Goal: Task Accomplishment & Management: Use online tool/utility

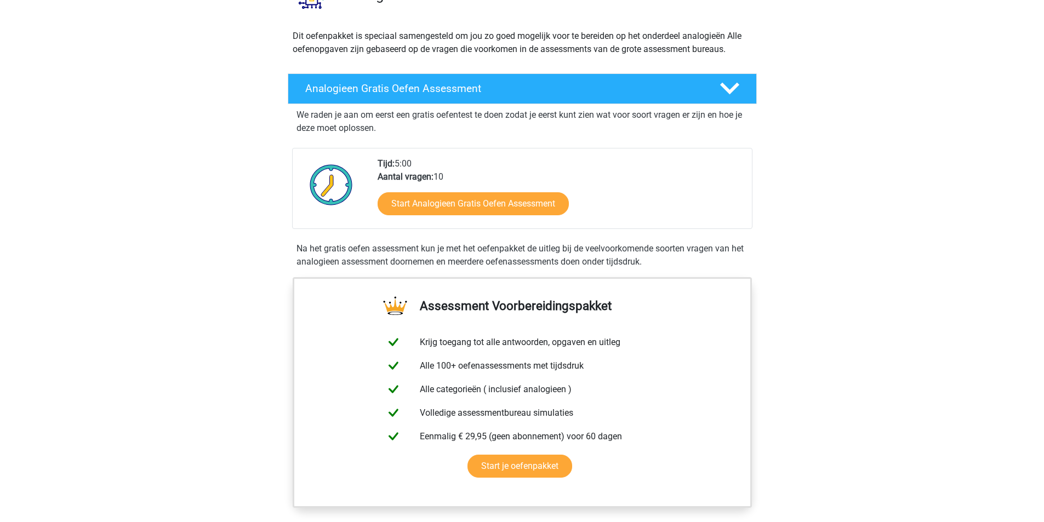
scroll to position [55, 0]
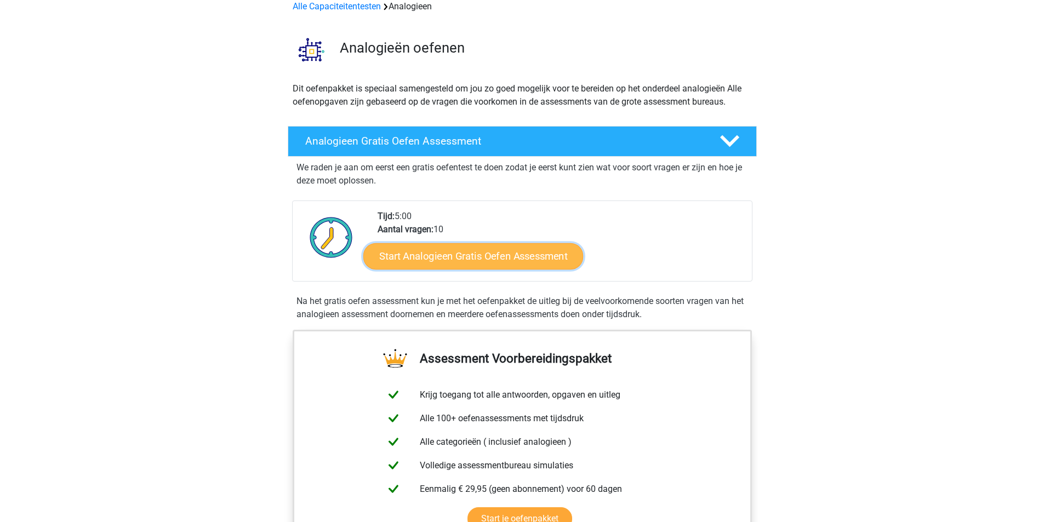
click at [505, 257] on link "Start Analogieen Gratis Oefen Assessment" at bounding box center [473, 256] width 220 height 26
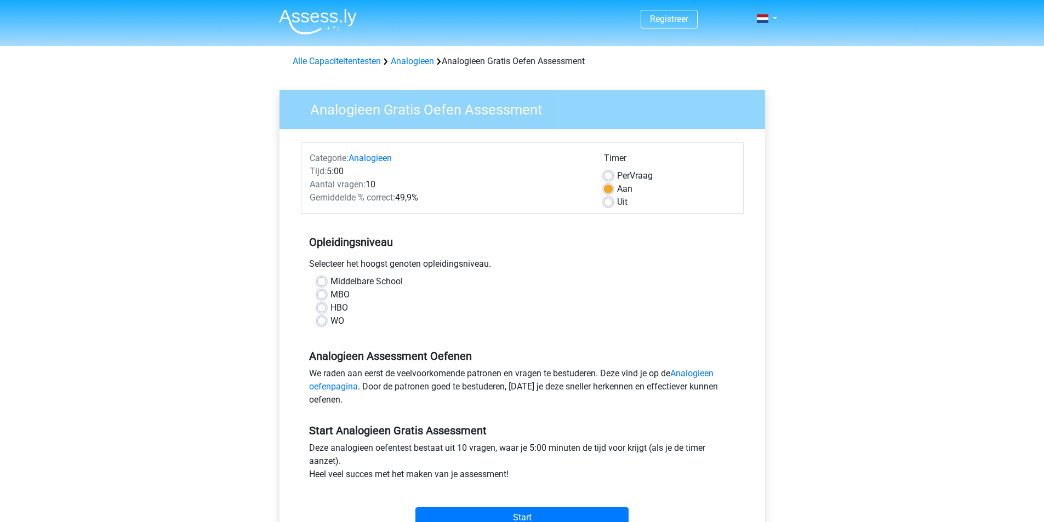
click at [330, 319] on label "WO" at bounding box center [337, 320] width 14 height 13
click at [326, 319] on input "WO" at bounding box center [321, 319] width 9 height 11
radio input "true"
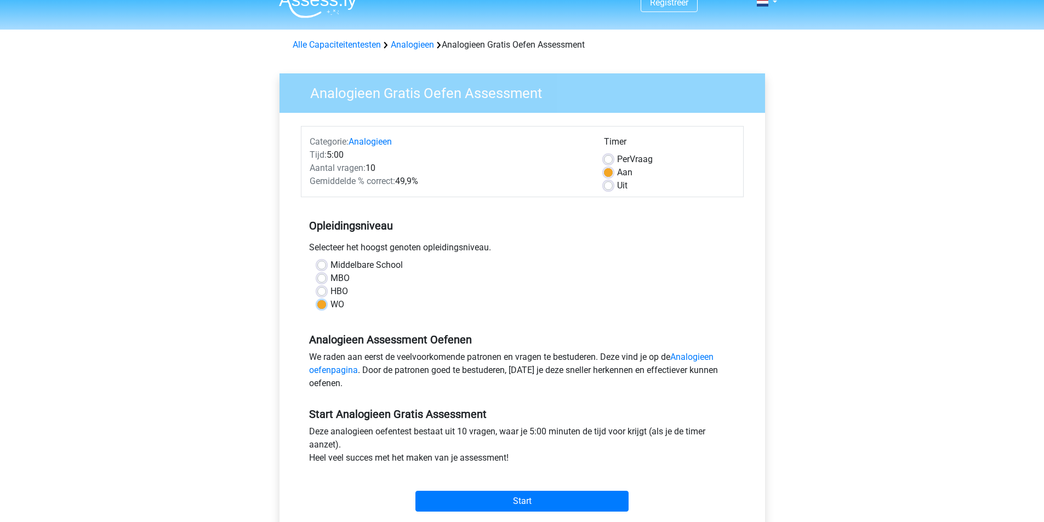
scroll to position [55, 0]
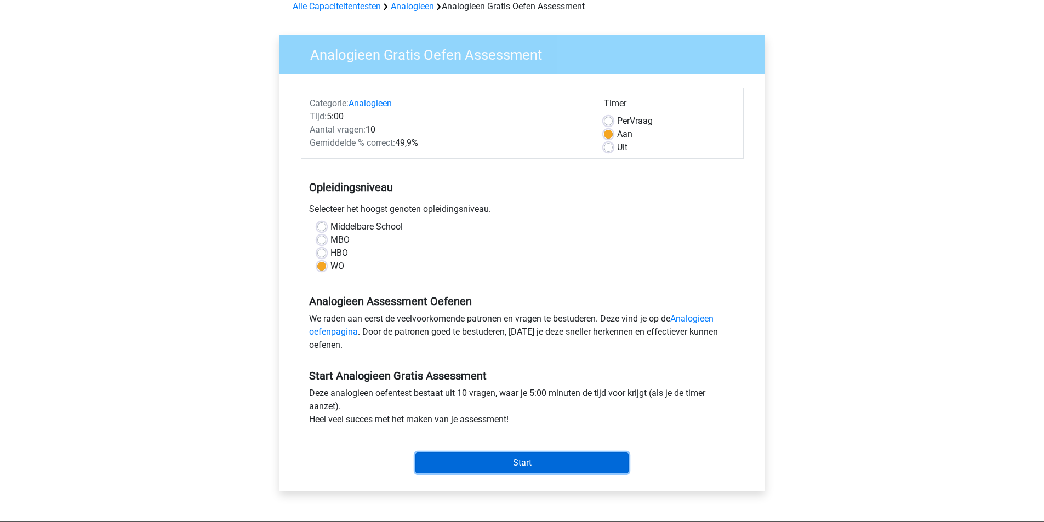
click at [535, 463] on input "Start" at bounding box center [521, 463] width 213 height 21
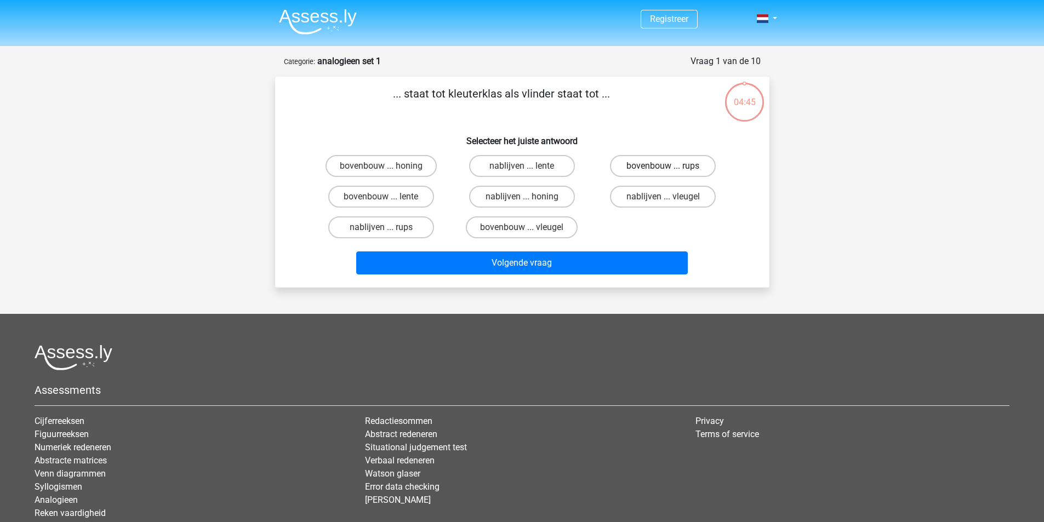
click at [672, 167] on label "bovenbouw ... rups" at bounding box center [663, 166] width 106 height 22
click at [670, 167] on input "bovenbouw ... rups" at bounding box center [666, 169] width 7 height 7
radio input "true"
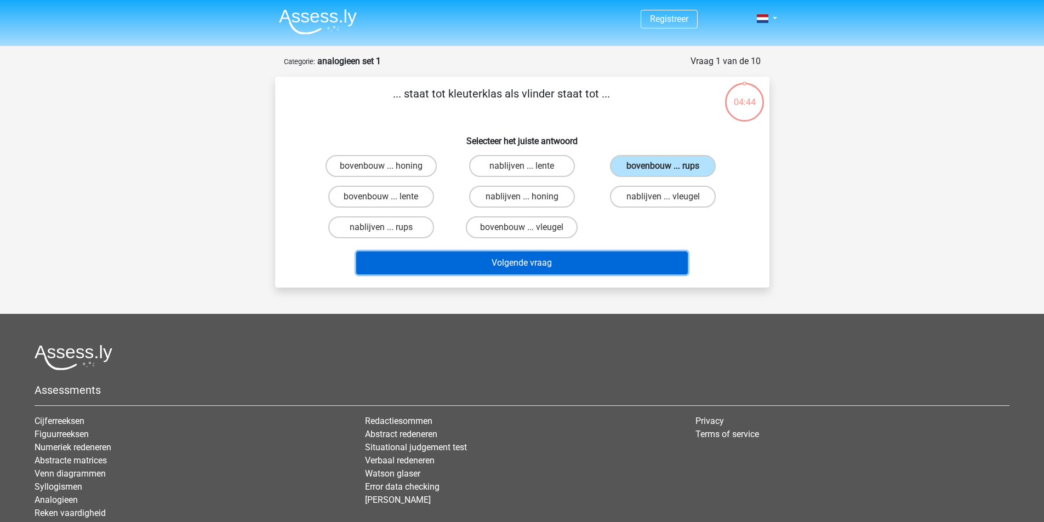
click at [596, 265] on button "Volgende vraag" at bounding box center [521, 262] width 331 height 23
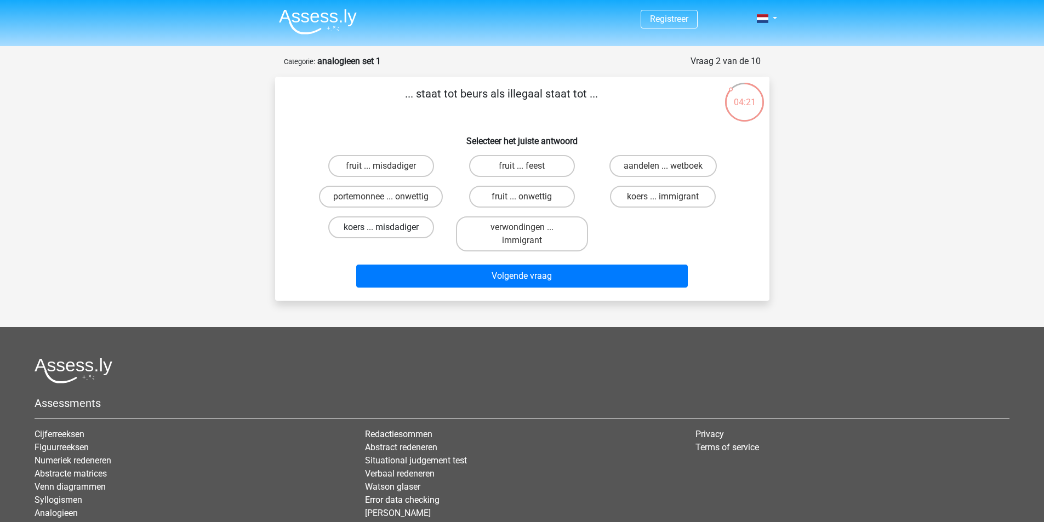
click at [411, 230] on label "koers ... misdadiger" at bounding box center [381, 227] width 106 height 22
click at [388, 230] on input "koers ... misdadiger" at bounding box center [384, 230] width 7 height 7
radio input "true"
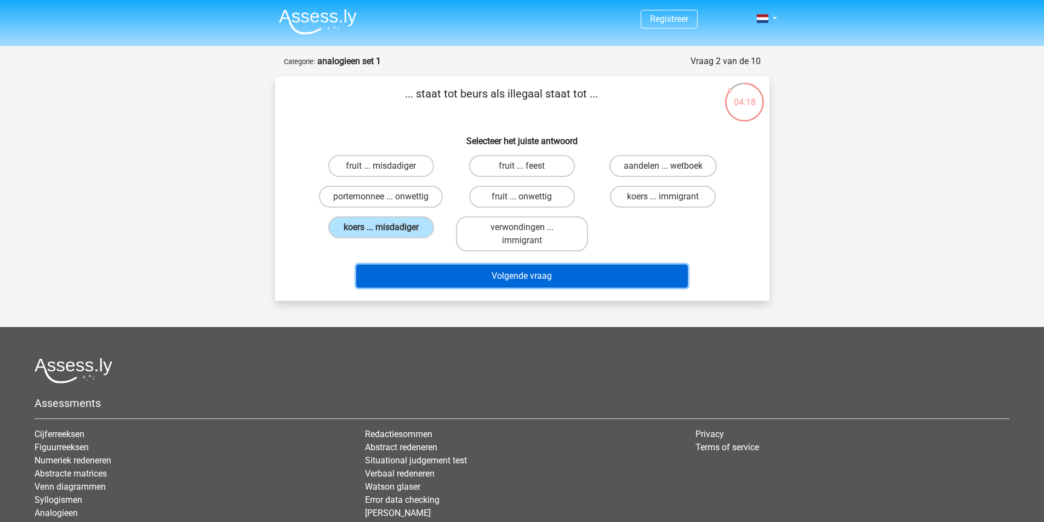
click at [550, 277] on button "Volgende vraag" at bounding box center [521, 276] width 331 height 23
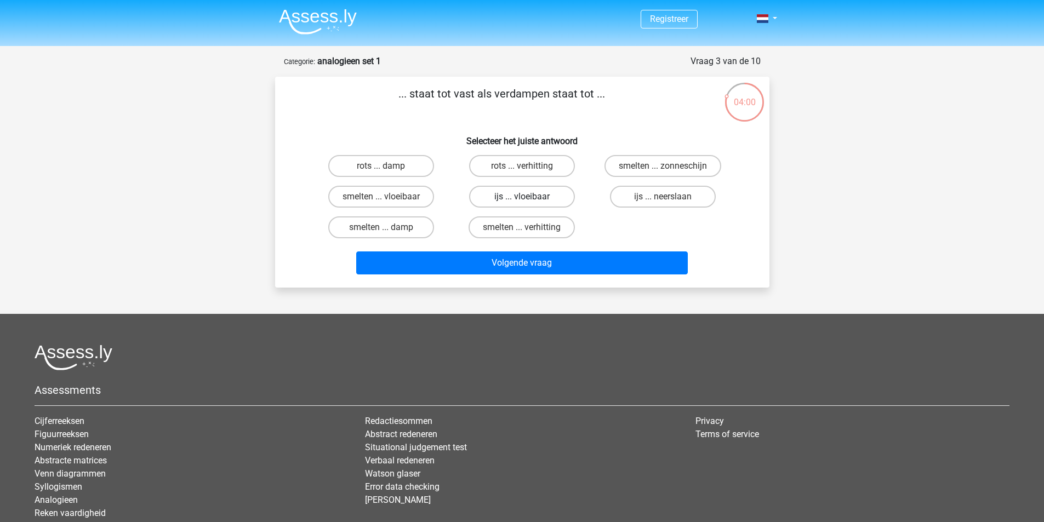
click at [525, 195] on label "ijs ... vloeibaar" at bounding box center [522, 197] width 106 height 22
click at [525, 197] on input "ijs ... vloeibaar" at bounding box center [525, 200] width 7 height 7
radio input "true"
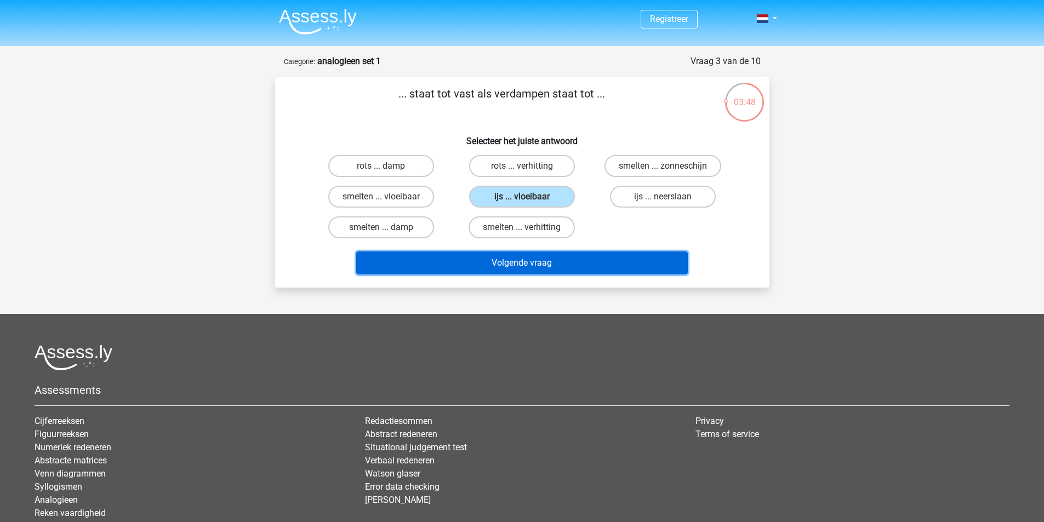
click at [493, 264] on button "Volgende vraag" at bounding box center [521, 262] width 331 height 23
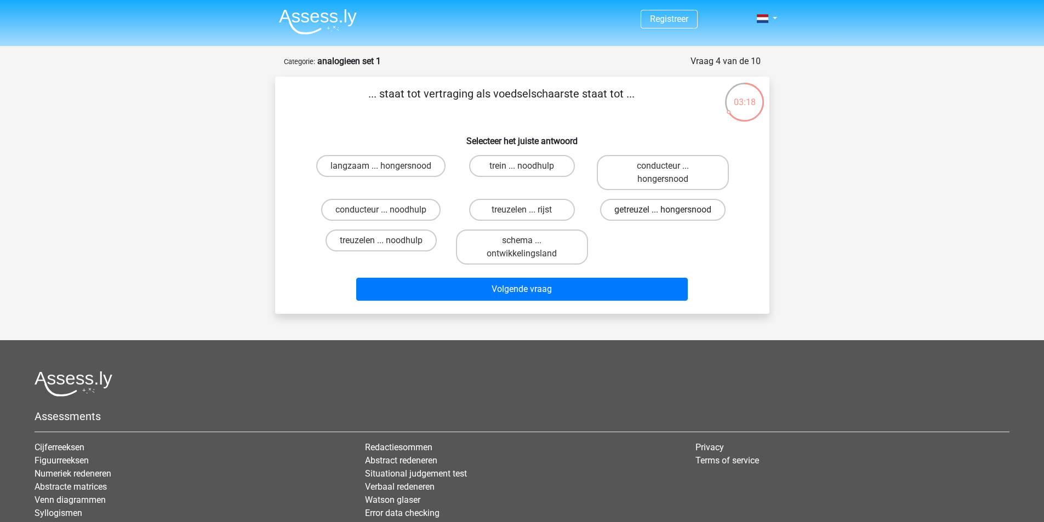
click at [657, 213] on label "getreuzel ... hongersnood" at bounding box center [662, 210] width 125 height 22
click at [663, 213] on input "getreuzel ... hongersnood" at bounding box center [666, 213] width 7 height 7
radio input "true"
click at [543, 251] on label "schema ... ontwikkelingsland" at bounding box center [522, 247] width 132 height 35
click at [529, 248] on input "schema ... ontwikkelingsland" at bounding box center [525, 244] width 7 height 7
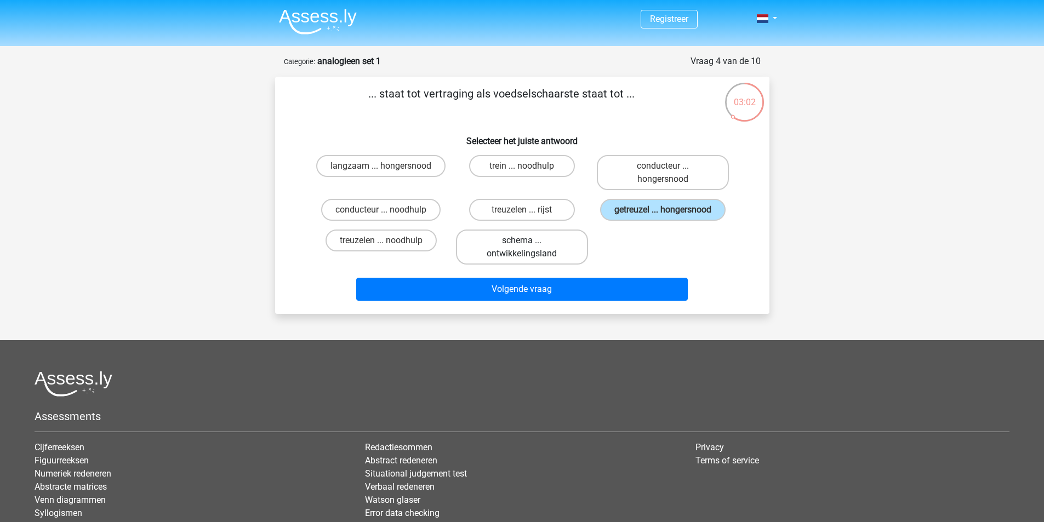
radio input "true"
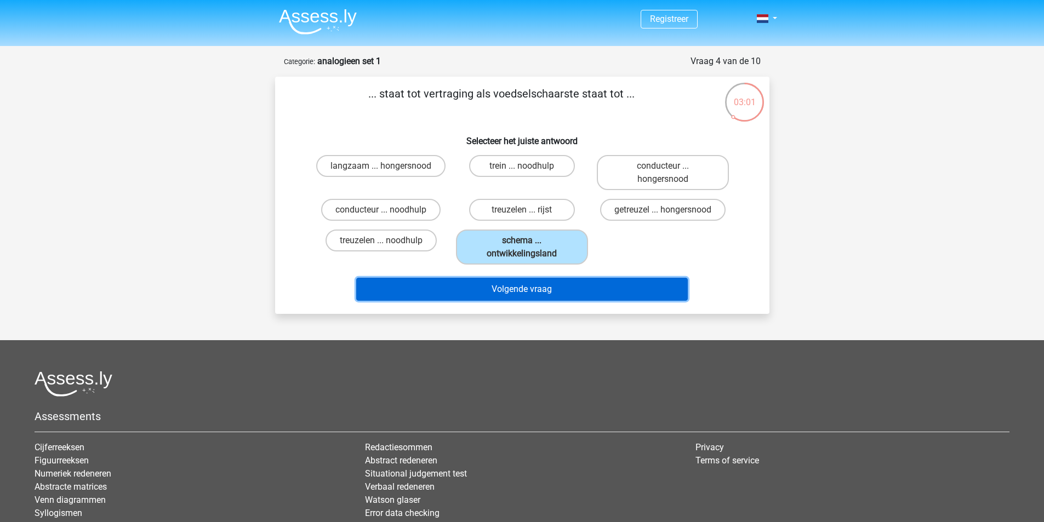
click at [532, 290] on button "Volgende vraag" at bounding box center [521, 289] width 331 height 23
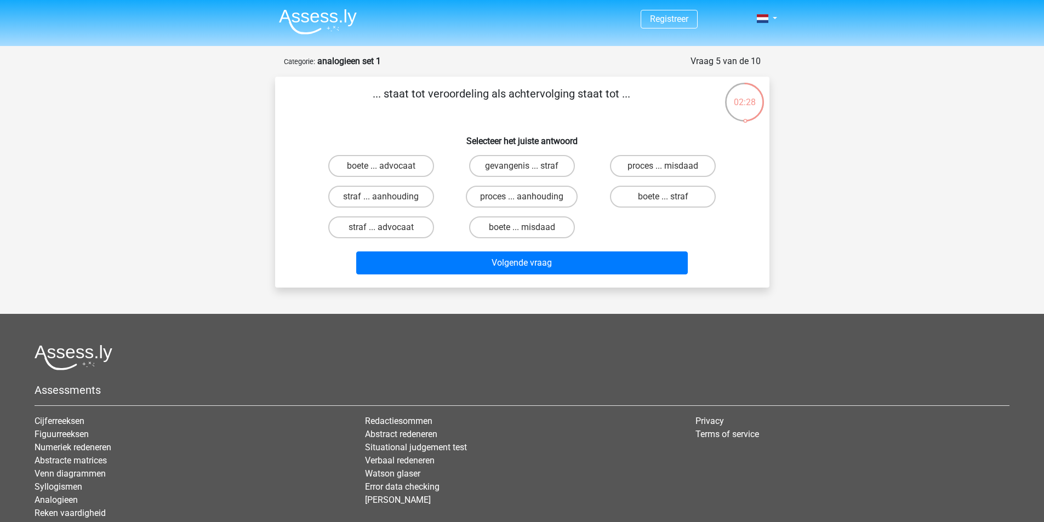
click at [528, 166] on input "gevangenis ... straf" at bounding box center [525, 169] width 7 height 7
radio input "true"
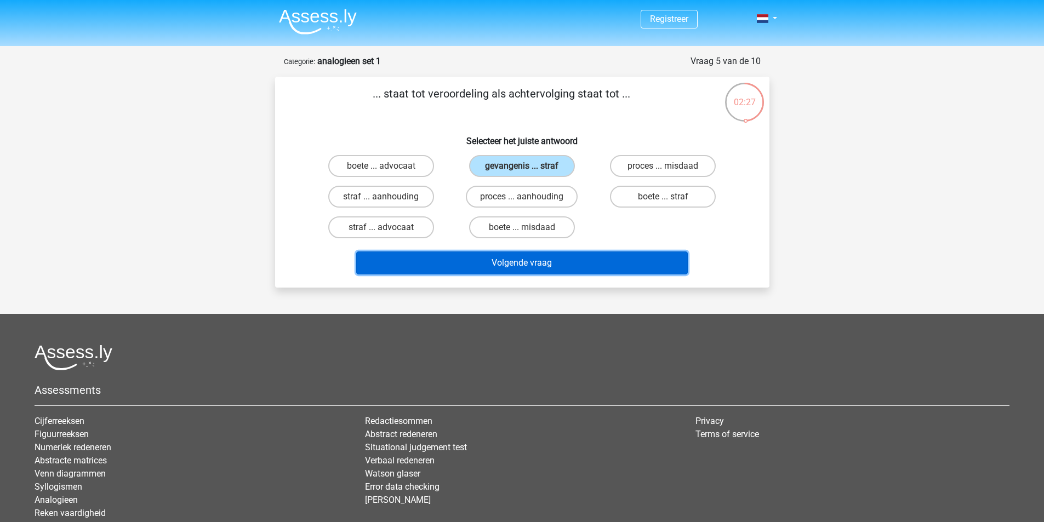
click at [560, 265] on button "Volgende vraag" at bounding box center [521, 262] width 331 height 23
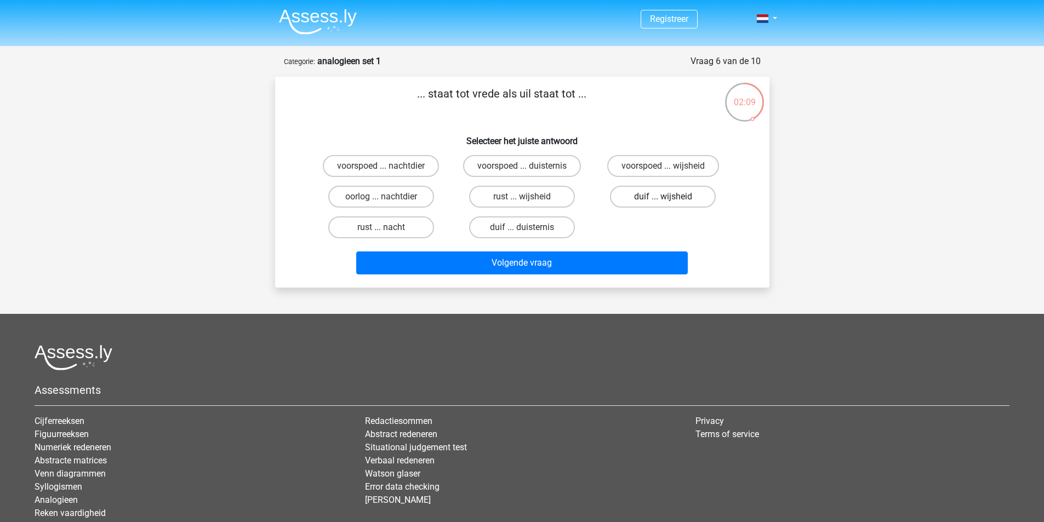
click at [669, 194] on label "duif ... wijsheid" at bounding box center [663, 197] width 106 height 22
click at [669, 197] on input "duif ... wijsheid" at bounding box center [666, 200] width 7 height 7
radio input "true"
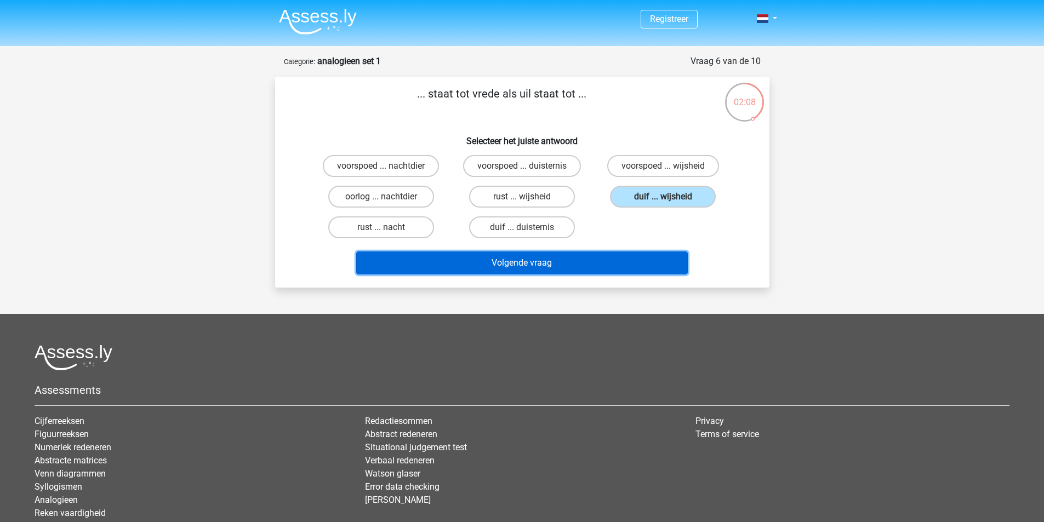
click at [545, 260] on button "Volgende vraag" at bounding box center [521, 262] width 331 height 23
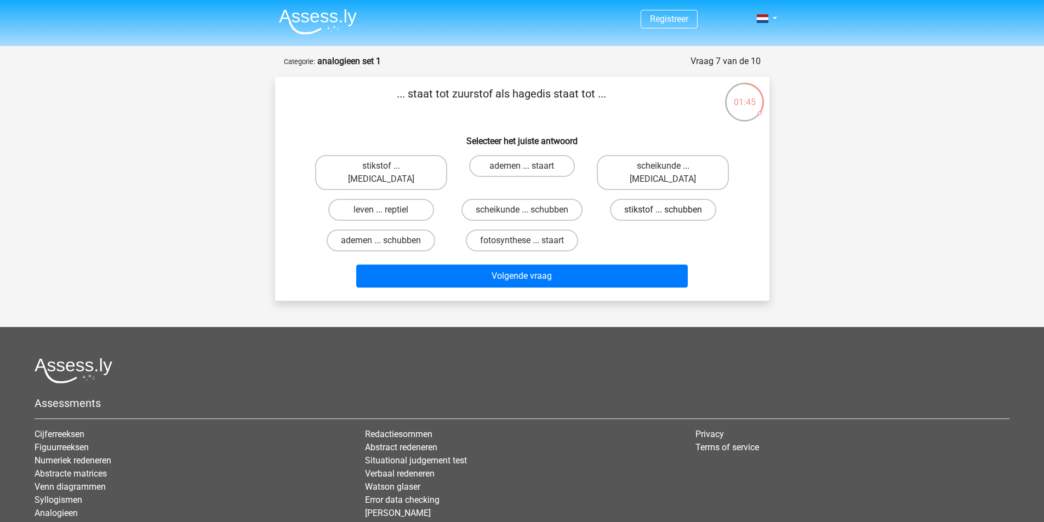
click at [653, 199] on label "stikstof ... schubben" at bounding box center [663, 210] width 106 height 22
click at [663, 210] on input "stikstof ... schubben" at bounding box center [666, 213] width 7 height 7
radio input "true"
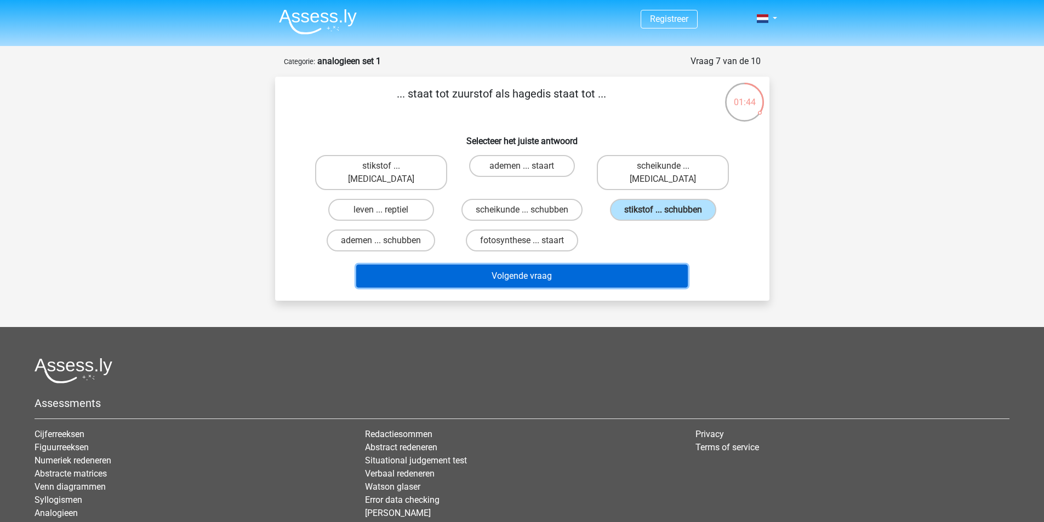
click at [564, 265] on button "Volgende vraag" at bounding box center [521, 276] width 331 height 23
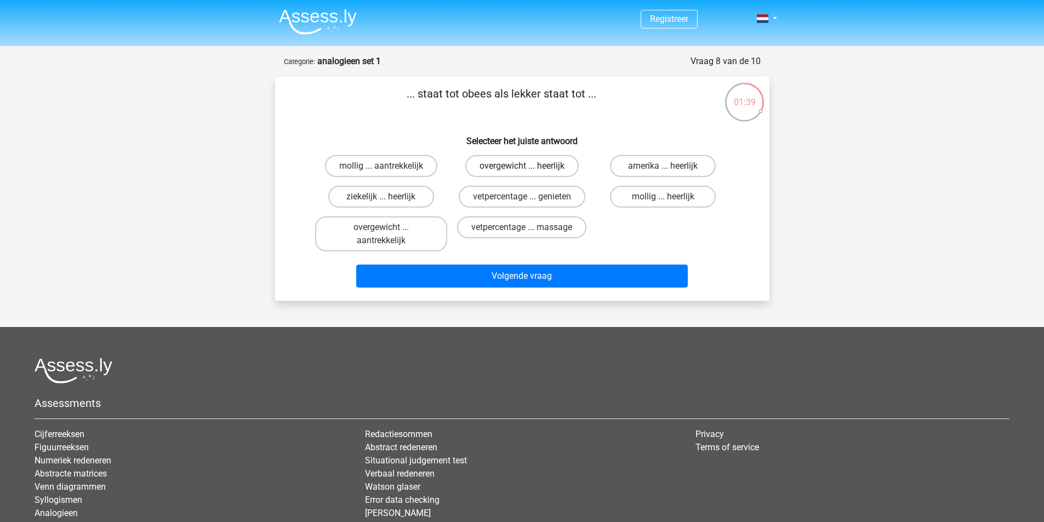
click at [557, 172] on label "overgewicht ... heerlijk" at bounding box center [521, 166] width 113 height 22
click at [529, 172] on input "overgewicht ... heerlijk" at bounding box center [525, 169] width 7 height 7
radio input "true"
click at [588, 294] on div "... staat tot obees als lekker staat tot ... Selecteer het juiste antwoord moll…" at bounding box center [522, 189] width 494 height 224
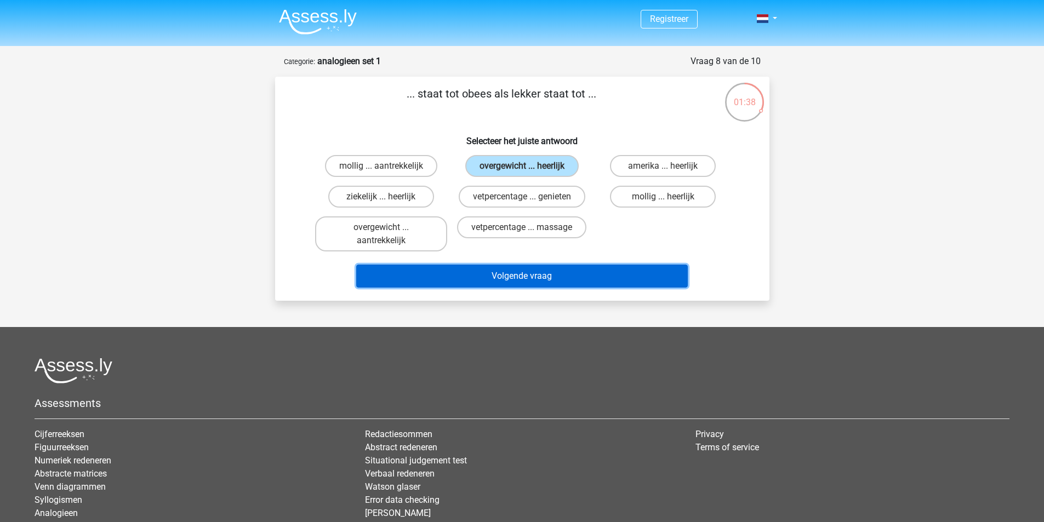
click at [590, 281] on button "Volgende vraag" at bounding box center [521, 276] width 331 height 23
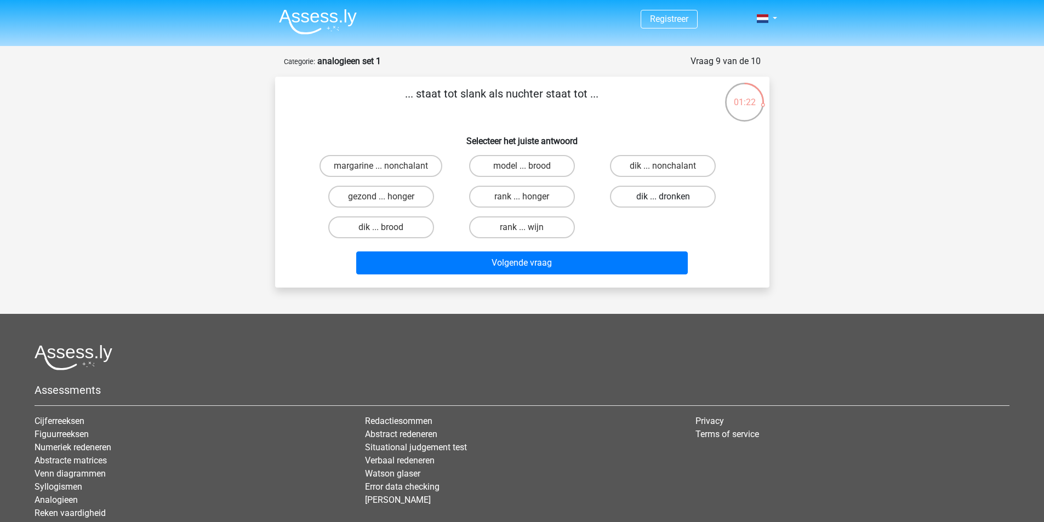
click at [657, 195] on label "dik ... dronken" at bounding box center [663, 197] width 106 height 22
click at [663, 197] on input "dik ... dronken" at bounding box center [666, 200] width 7 height 7
radio input "true"
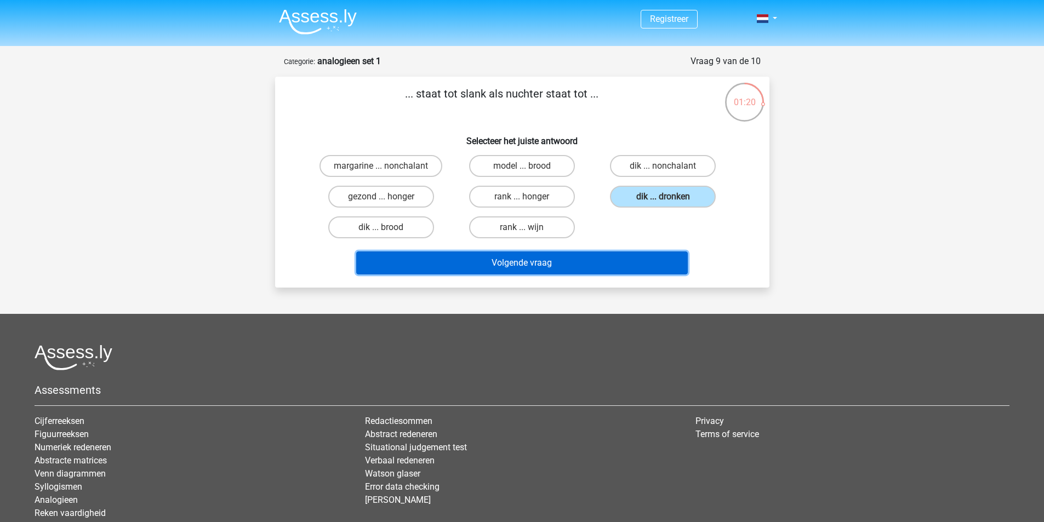
click at [554, 262] on button "Volgende vraag" at bounding box center [521, 262] width 331 height 23
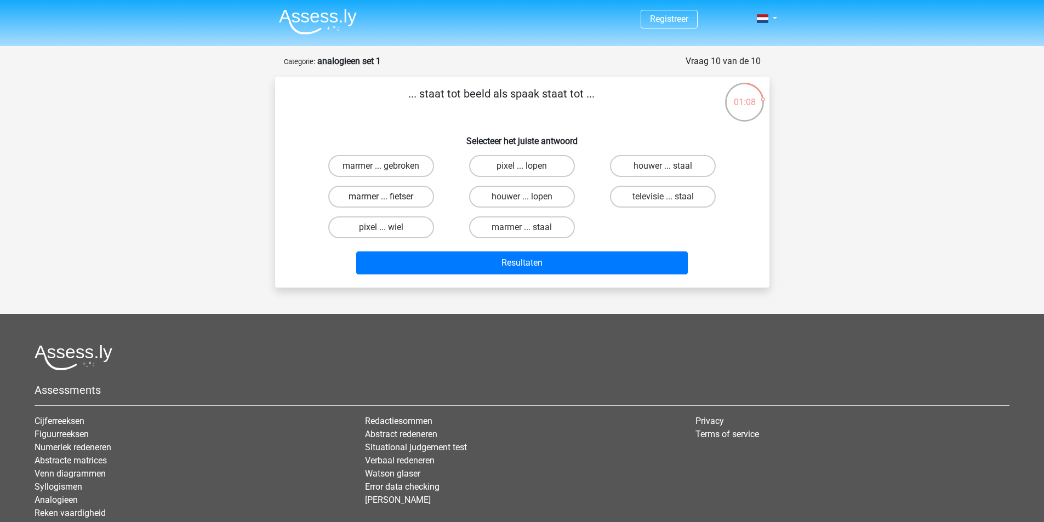
click at [401, 199] on label "marmer ... fietser" at bounding box center [381, 197] width 106 height 22
click at [388, 199] on input "marmer ... fietser" at bounding box center [384, 200] width 7 height 7
radio input "true"
click at [540, 200] on label "houwer ... lopen" at bounding box center [522, 197] width 106 height 22
click at [529, 200] on input "houwer ... lopen" at bounding box center [525, 200] width 7 height 7
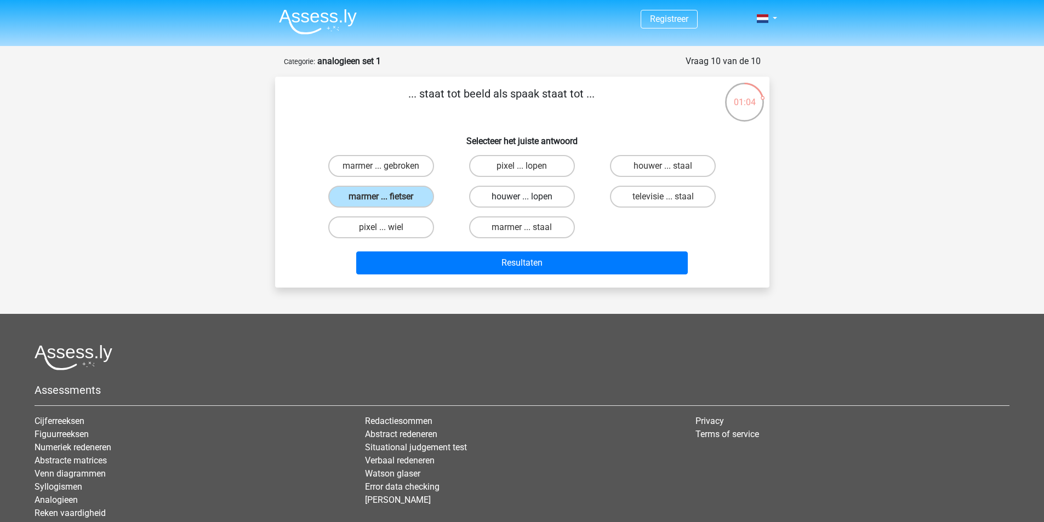
radio input "true"
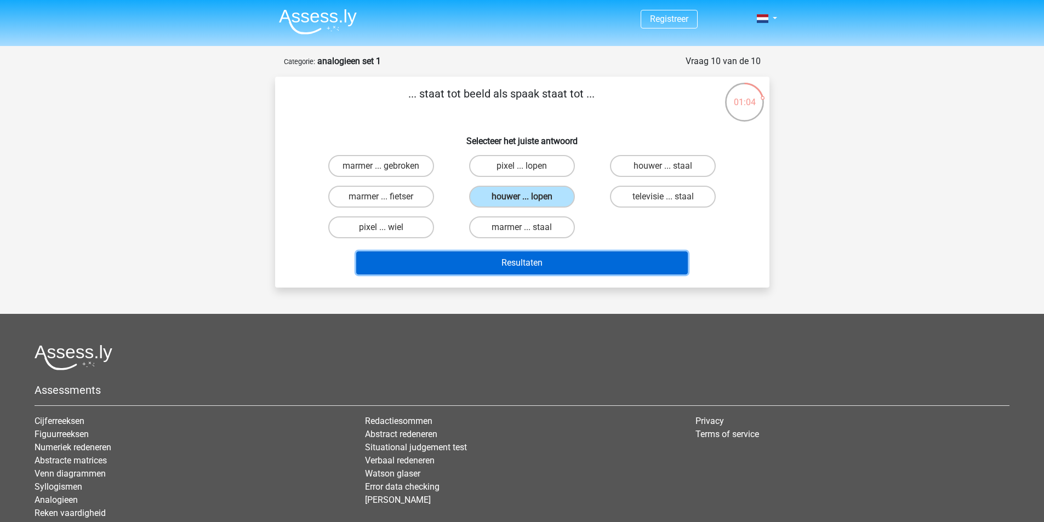
click at [548, 259] on button "Resultaten" at bounding box center [521, 262] width 331 height 23
